Goal: Task Accomplishment & Management: Complete application form

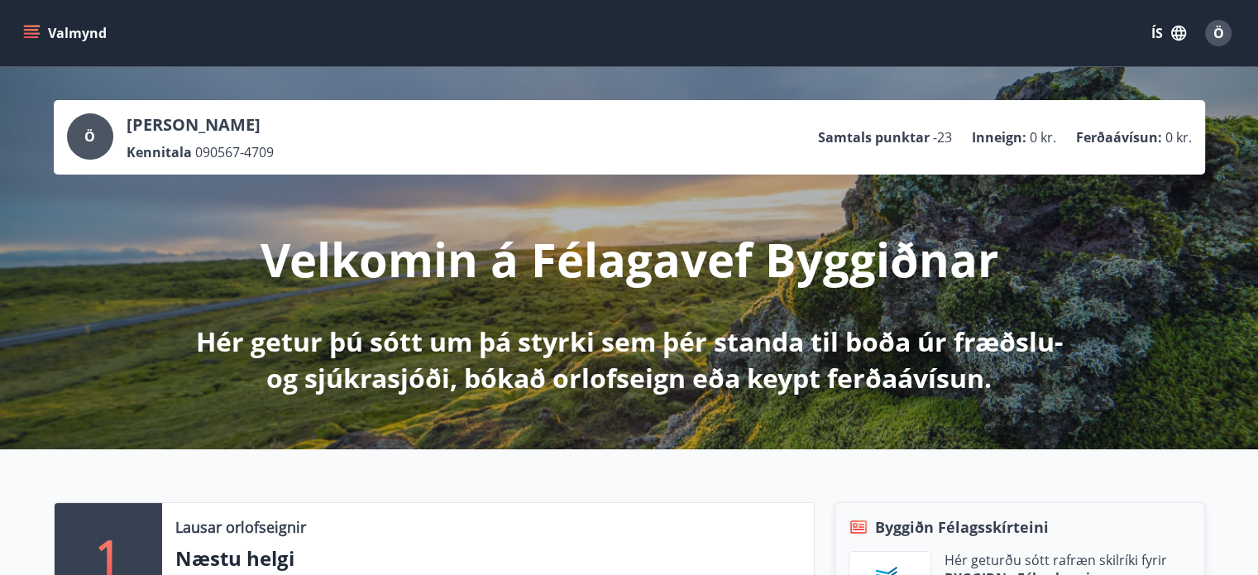
click at [1217, 32] on span "Ö" at bounding box center [1218, 33] width 11 height 18
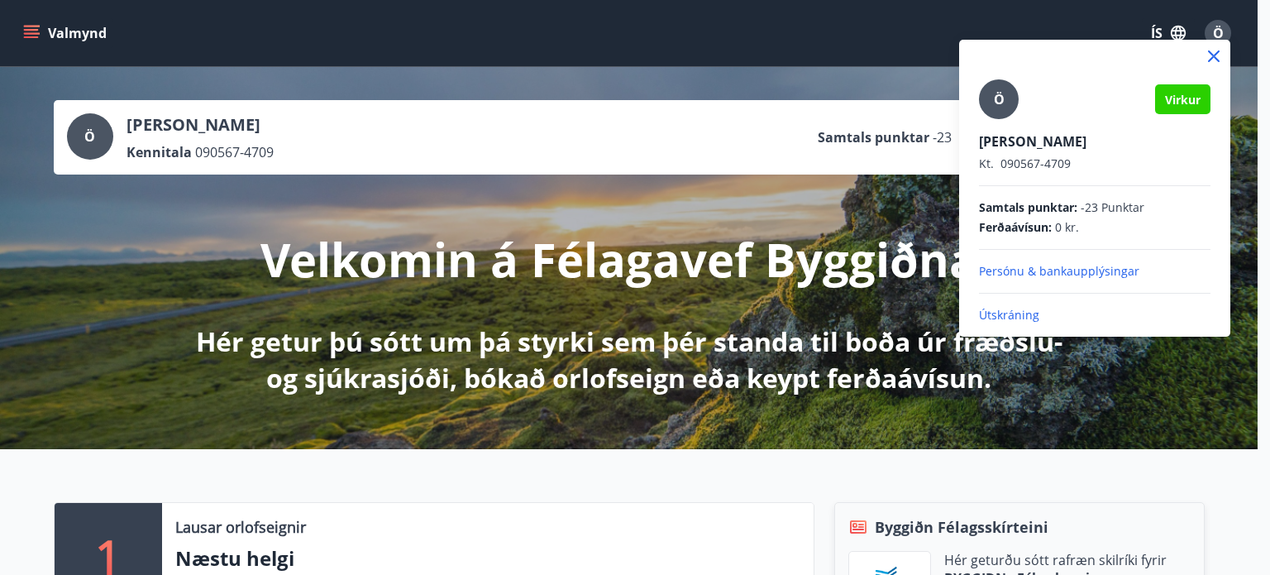
click at [855, 221] on div at bounding box center [635, 287] width 1270 height 575
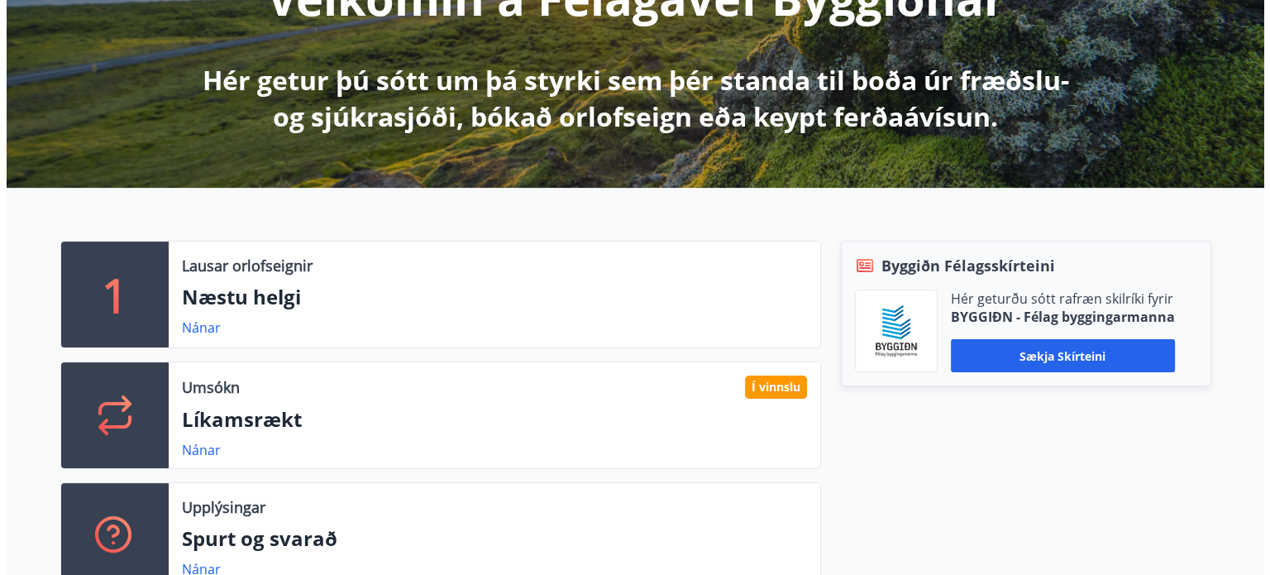
scroll to position [265, 0]
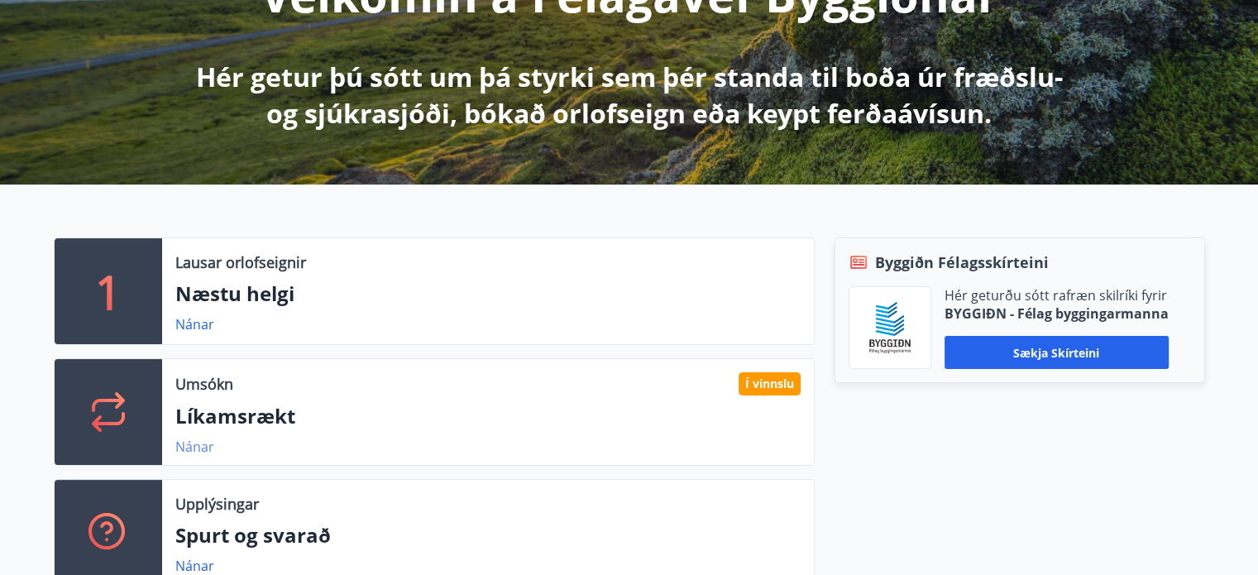
click at [184, 442] on link "Nánar" at bounding box center [194, 446] width 39 height 18
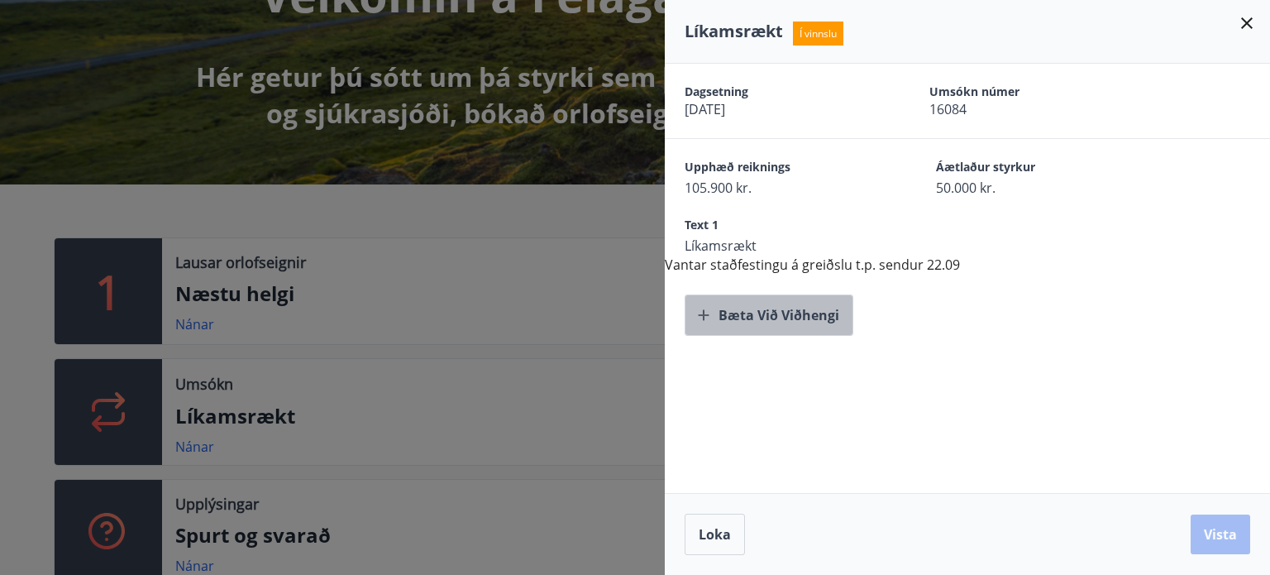
click at [764, 313] on button "Bæta við viðhengi" at bounding box center [769, 314] width 169 height 41
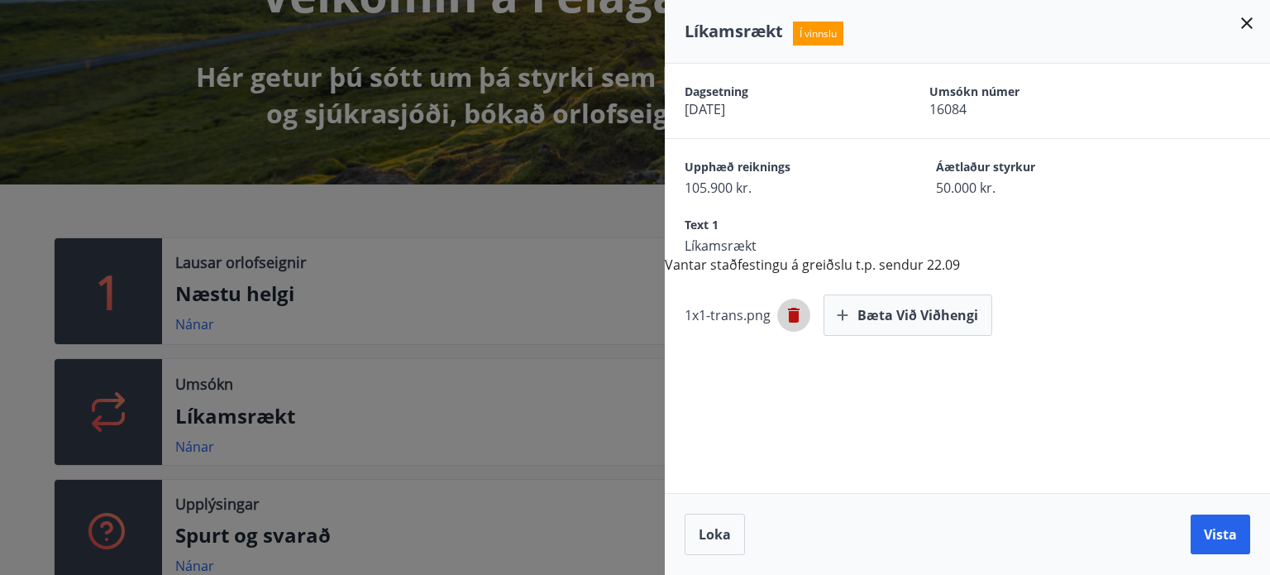
click at [795, 317] on icon "button" at bounding box center [794, 315] width 12 height 15
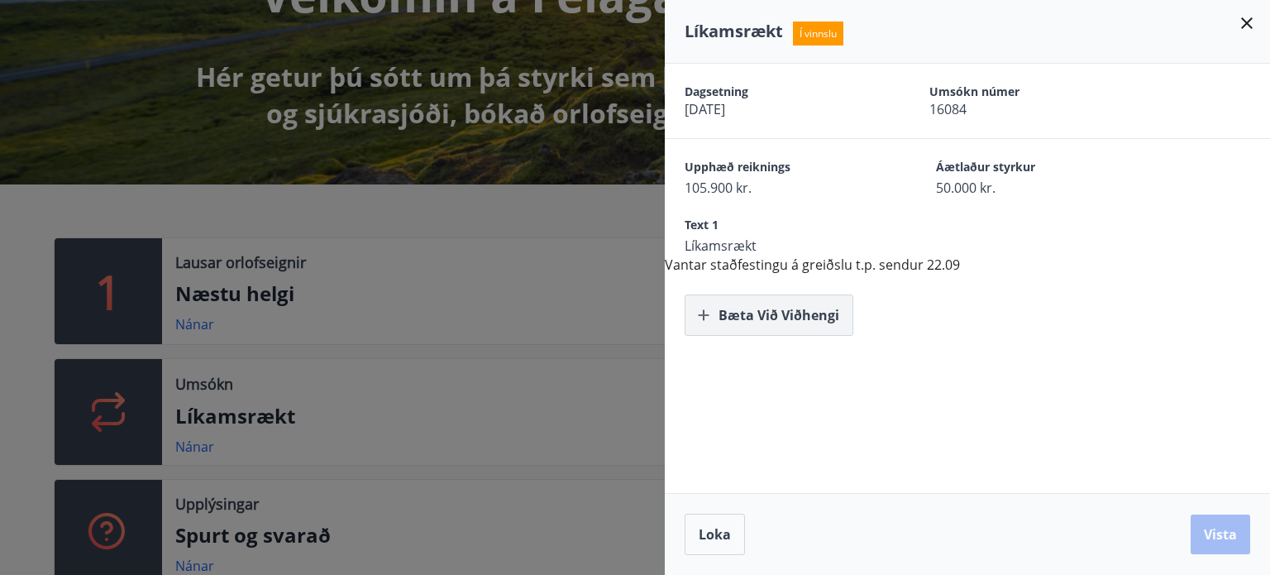
click at [754, 315] on button "Bæta við viðhengi" at bounding box center [769, 314] width 169 height 41
click at [795, 317] on button "Bæta við viðhengi" at bounding box center [769, 314] width 169 height 41
click at [1267, 569] on div "Loka Vista" at bounding box center [967, 534] width 605 height 82
click at [960, 406] on div "Dagsetning [DATE] Umsókn númer 16084 Upphæð reiknings 105.900 kr. Áætlaður styr…" at bounding box center [967, 278] width 605 height 429
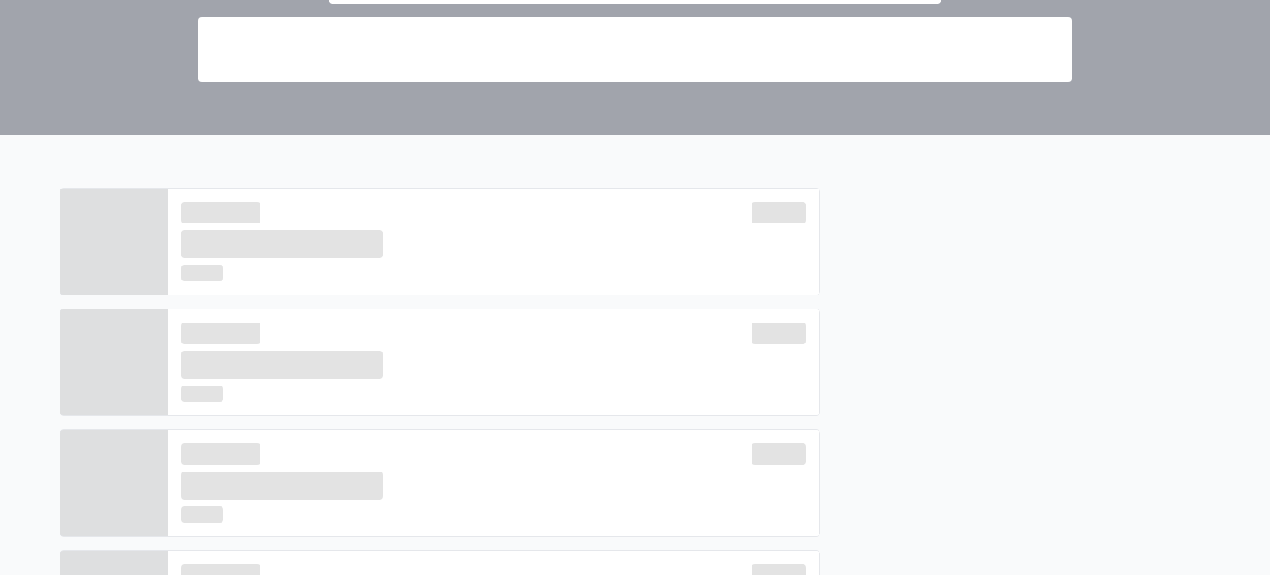
scroll to position [0, 0]
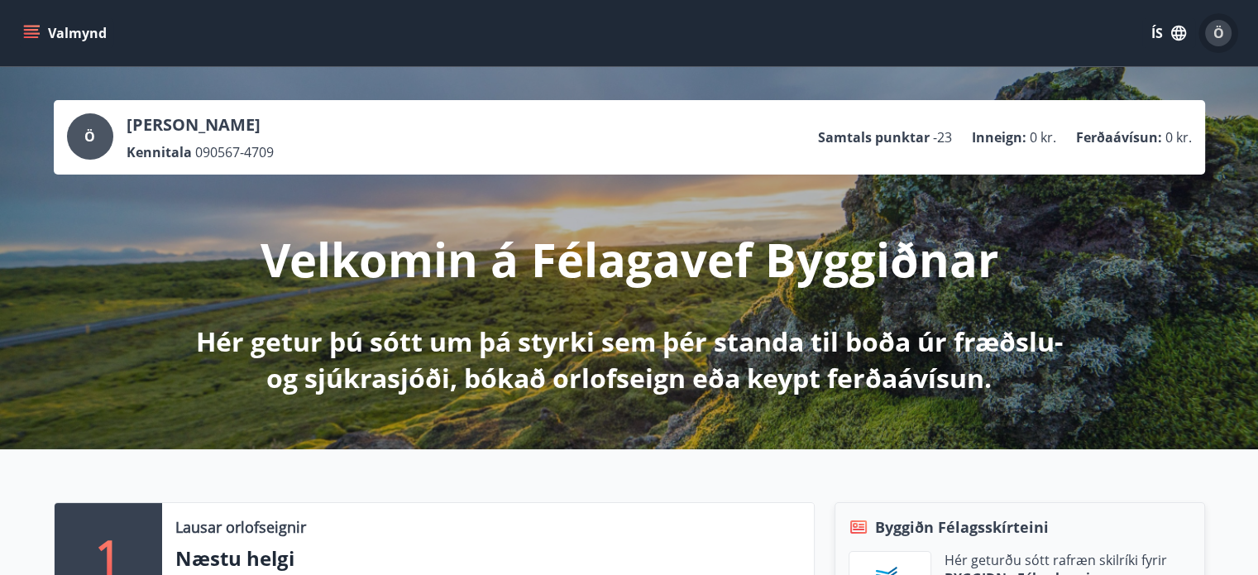
click at [1218, 29] on span "Ö" at bounding box center [1218, 33] width 11 height 18
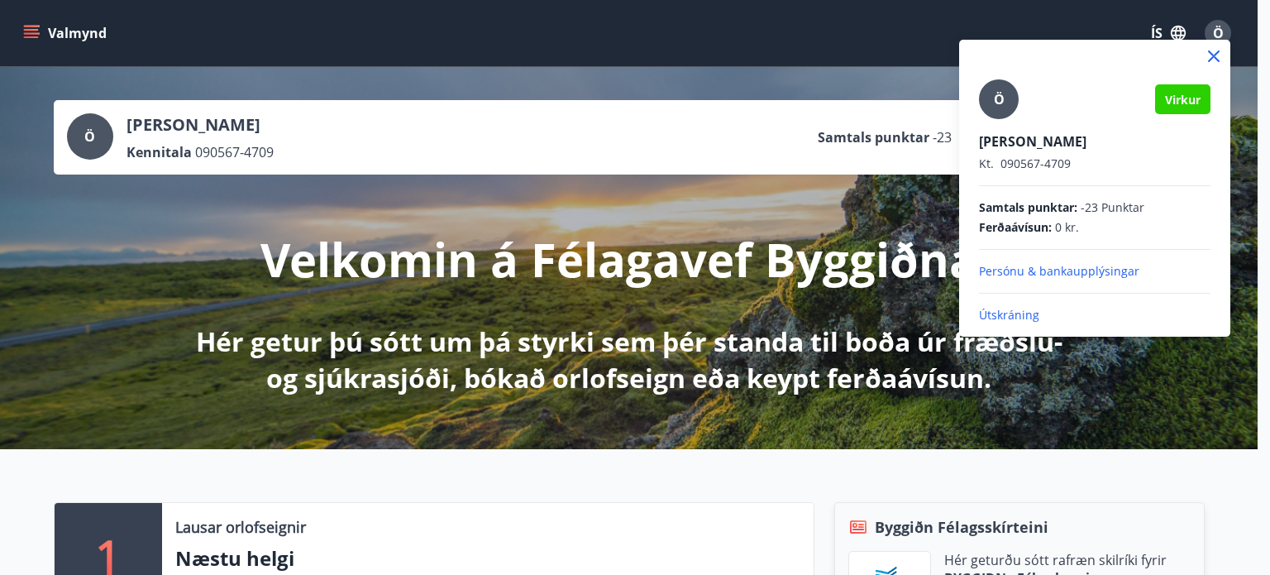
click at [1008, 308] on p "Útskráning" at bounding box center [1095, 315] width 232 height 17
